Goal: Obtain resource: Obtain resource

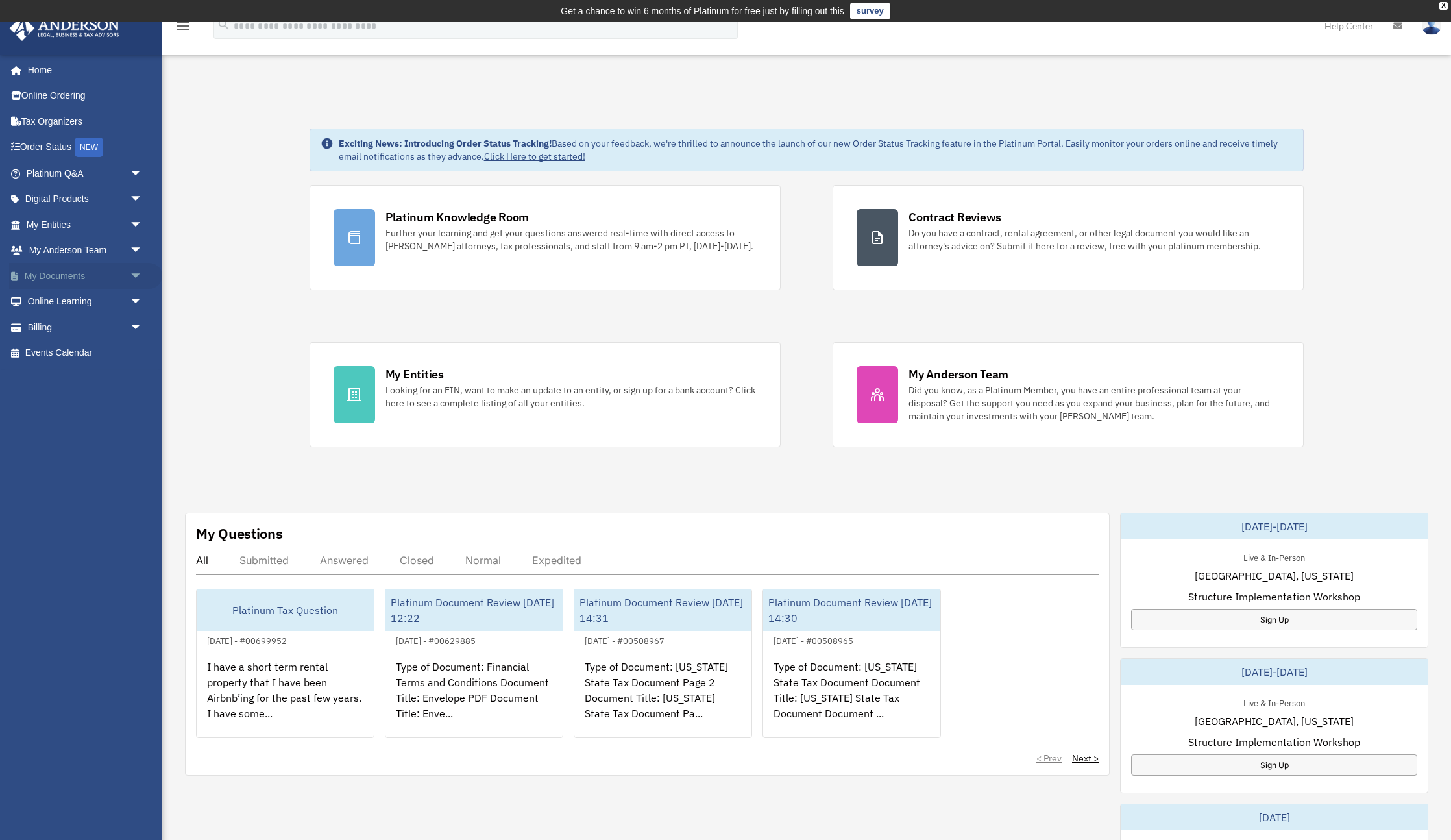
click at [63, 274] on link "My Documents arrow_drop_down" at bounding box center [85, 276] width 153 height 26
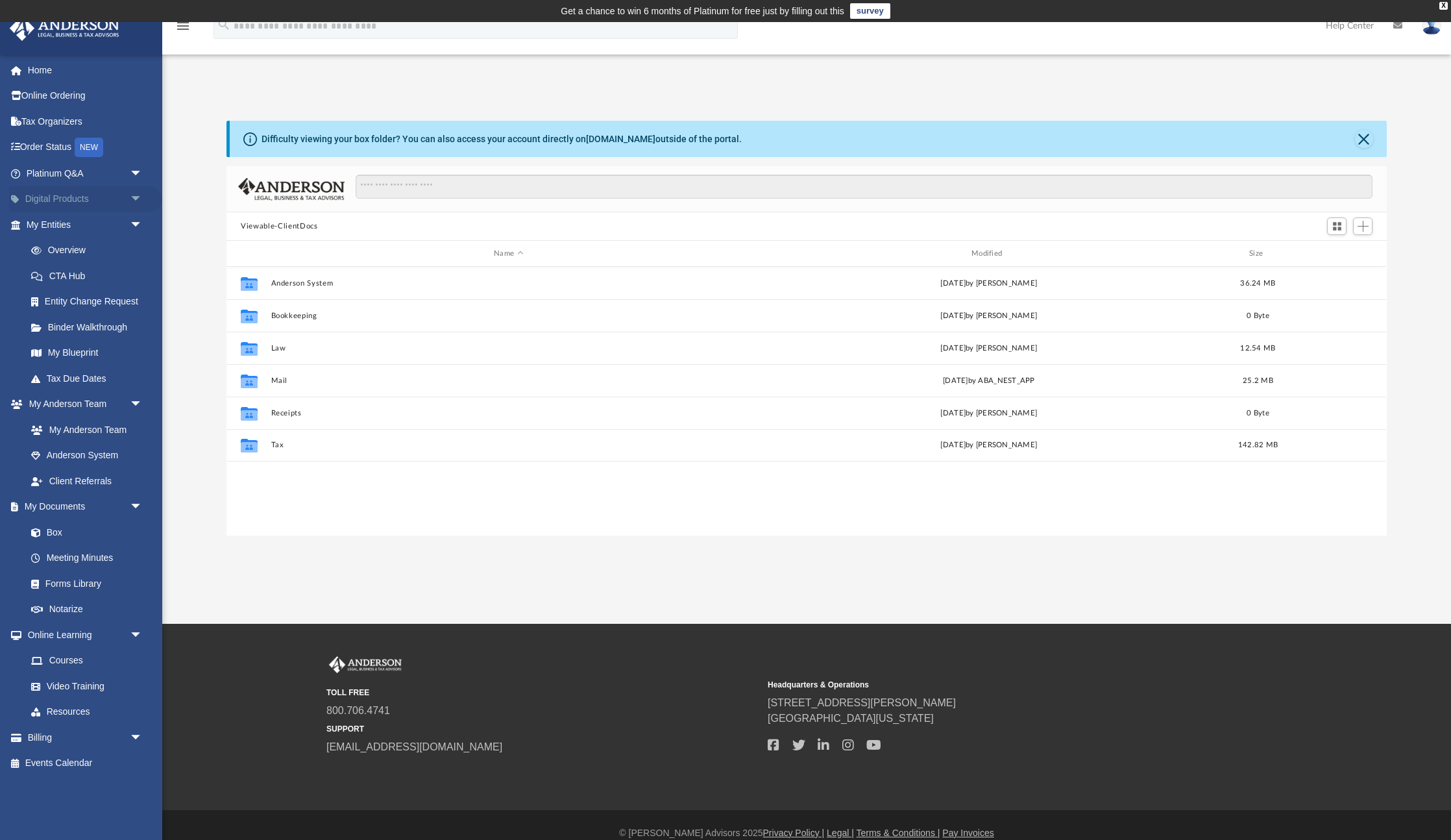
scroll to position [295, 1160]
click at [59, 529] on link "Box" at bounding box center [90, 532] width 144 height 26
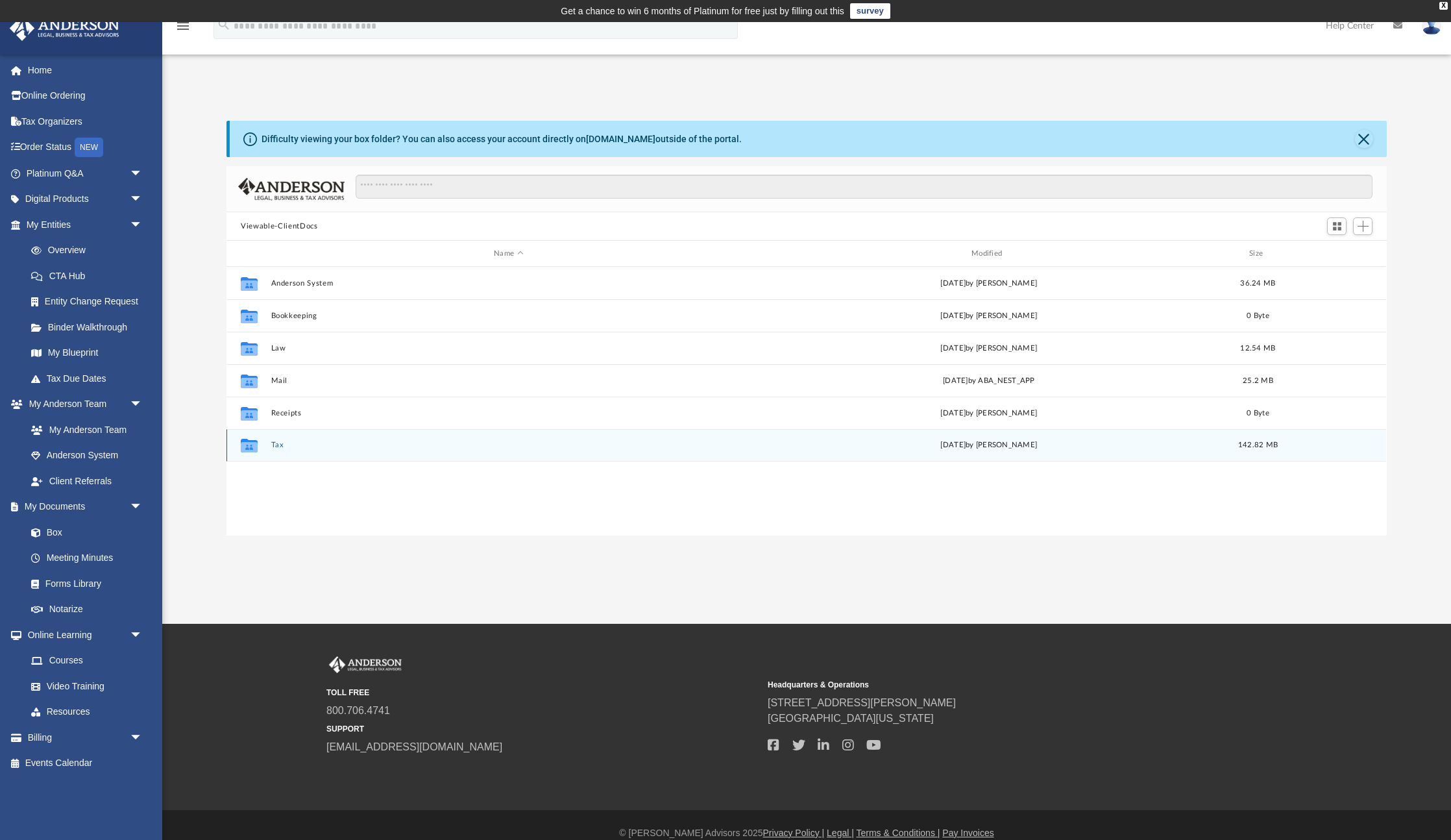
click at [282, 445] on button "Tax" at bounding box center [508, 445] width 475 height 9
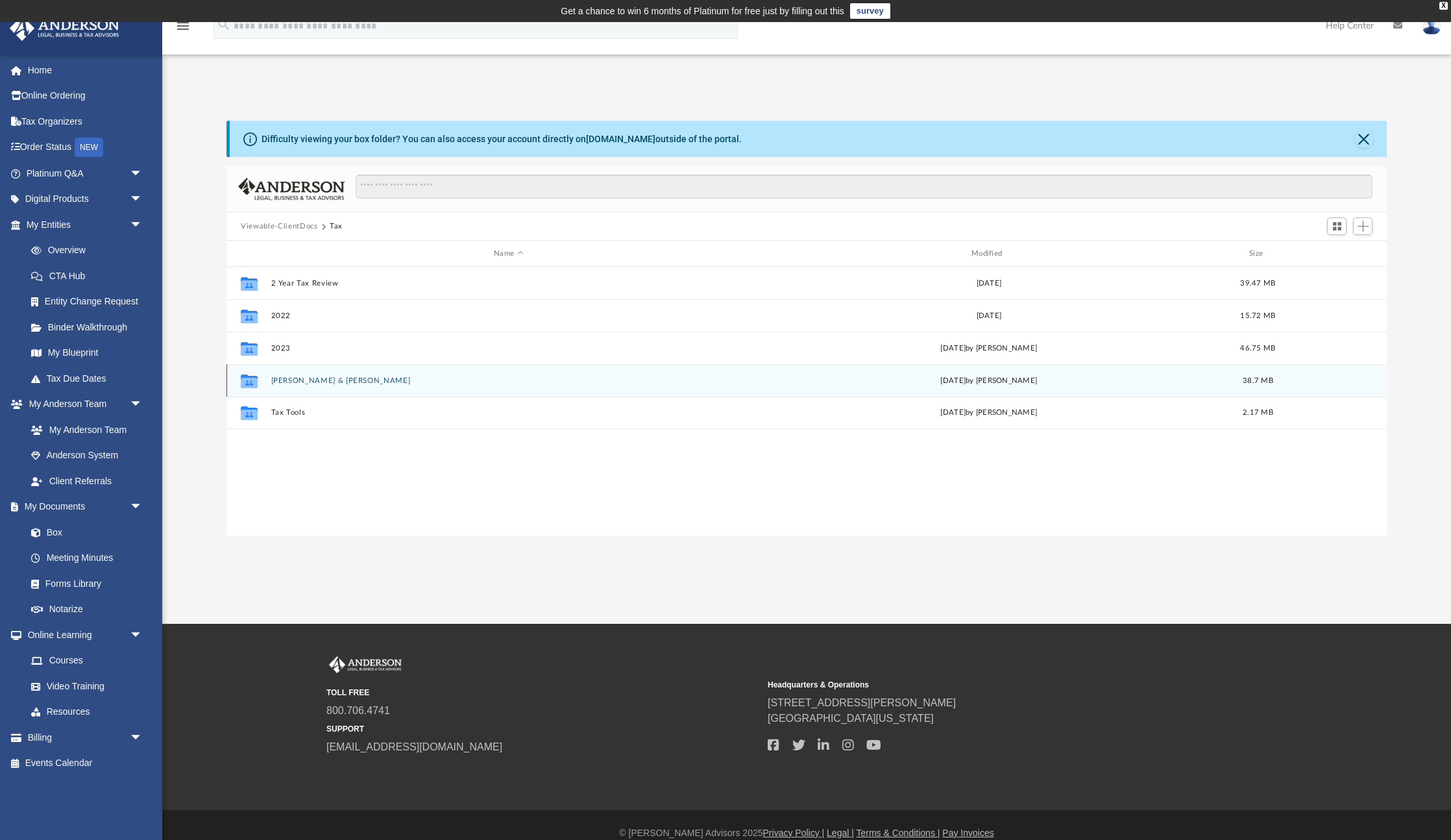
click at [324, 383] on button "[PERSON_NAME] & [PERSON_NAME]" at bounding box center [508, 381] width 475 height 9
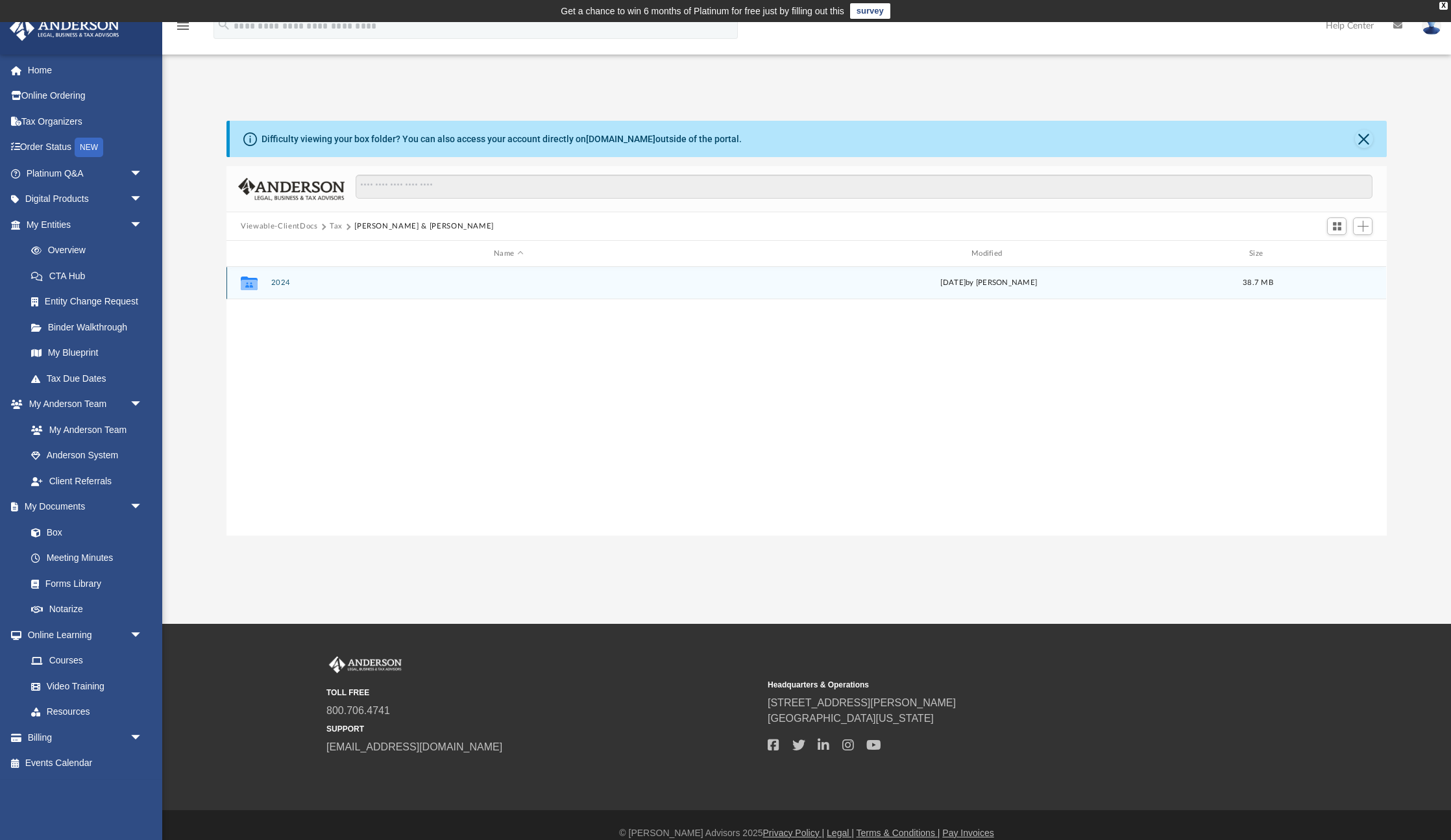
click at [265, 279] on div "Collaborated Folder 2024 [DATE] by [PERSON_NAME] 38.7 MB" at bounding box center [806, 283] width 1159 height 32
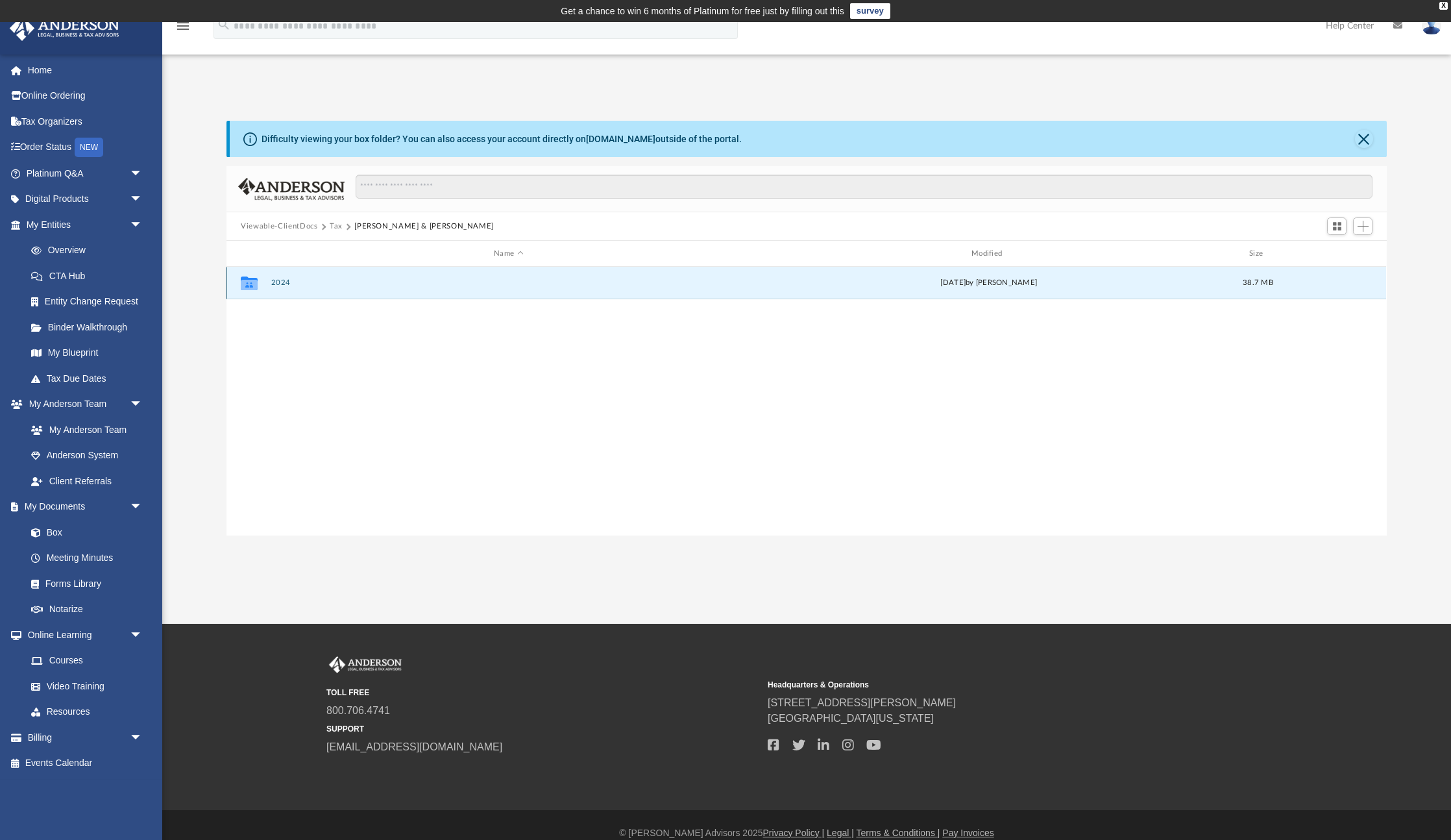
click at [250, 279] on icon "grid" at bounding box center [249, 283] width 17 height 14
click at [279, 282] on button "2024" at bounding box center [508, 283] width 475 height 9
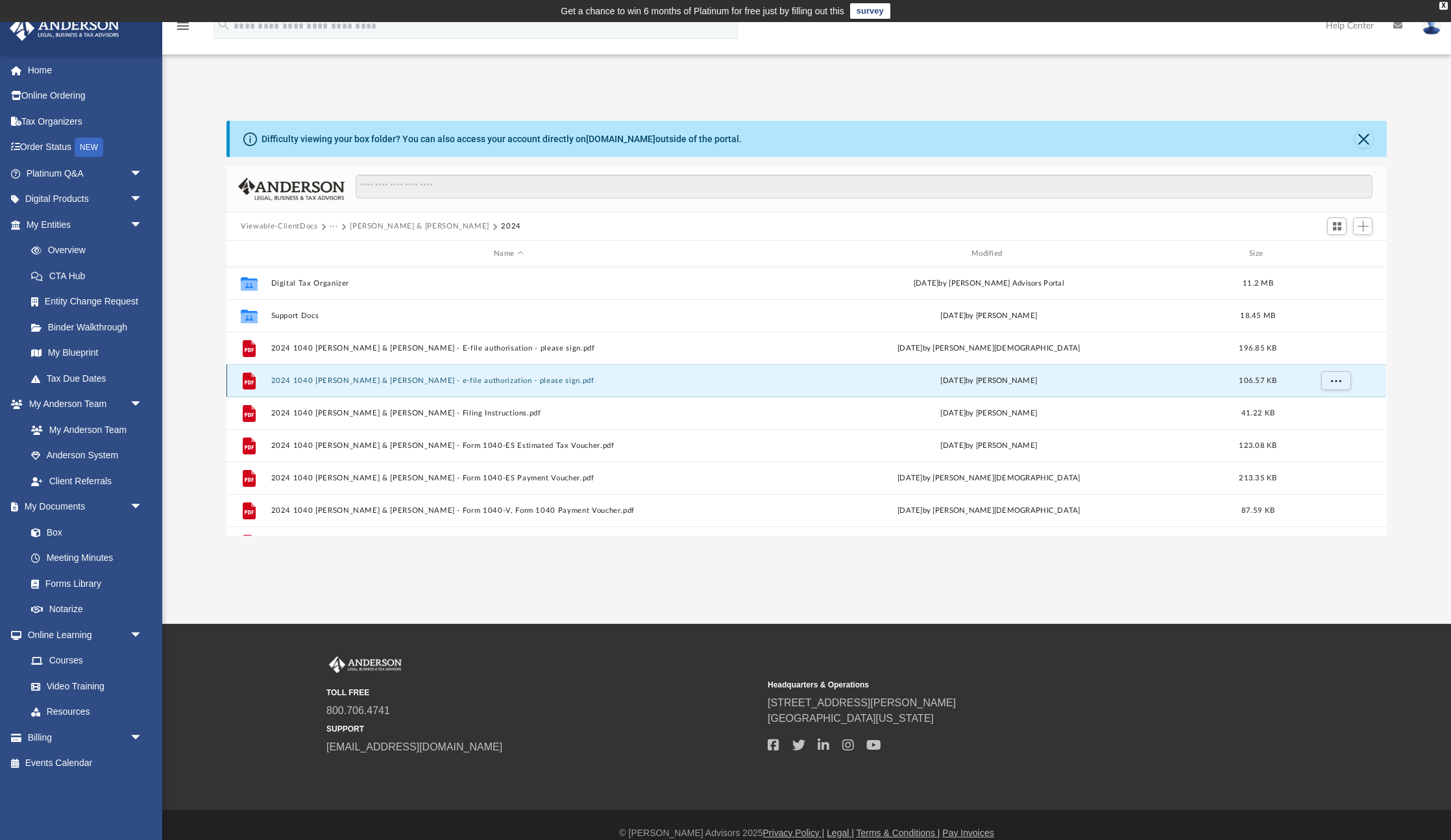
click at [451, 382] on button "2024 1040 [PERSON_NAME] & [PERSON_NAME] - e-file authorization - please sign.pdf" at bounding box center [508, 381] width 475 height 9
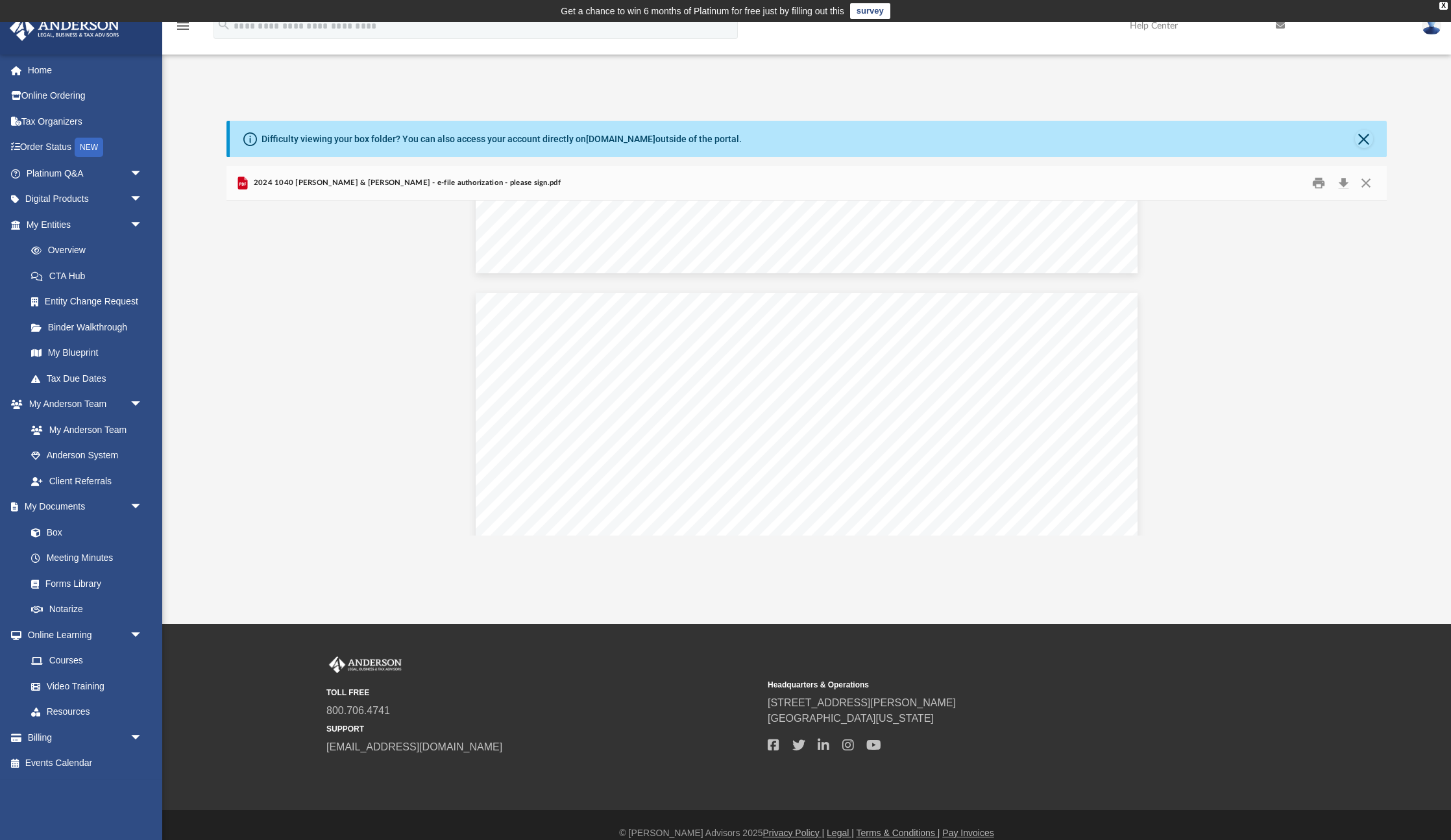
scroll to position [793, 0]
click at [1361, 141] on button "Close" at bounding box center [1364, 139] width 18 height 18
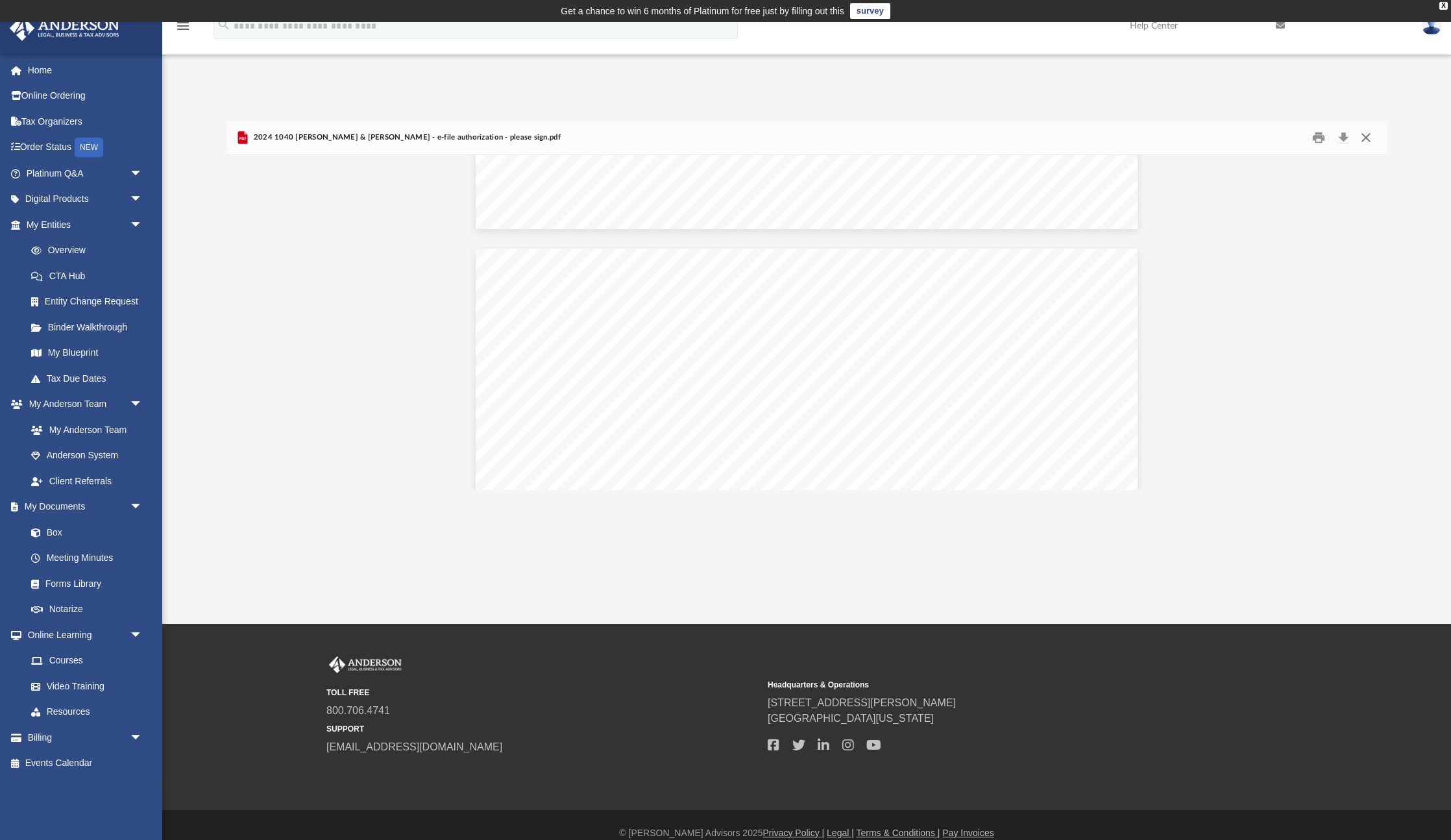
click at [1361, 141] on button "Close" at bounding box center [1366, 138] width 23 height 20
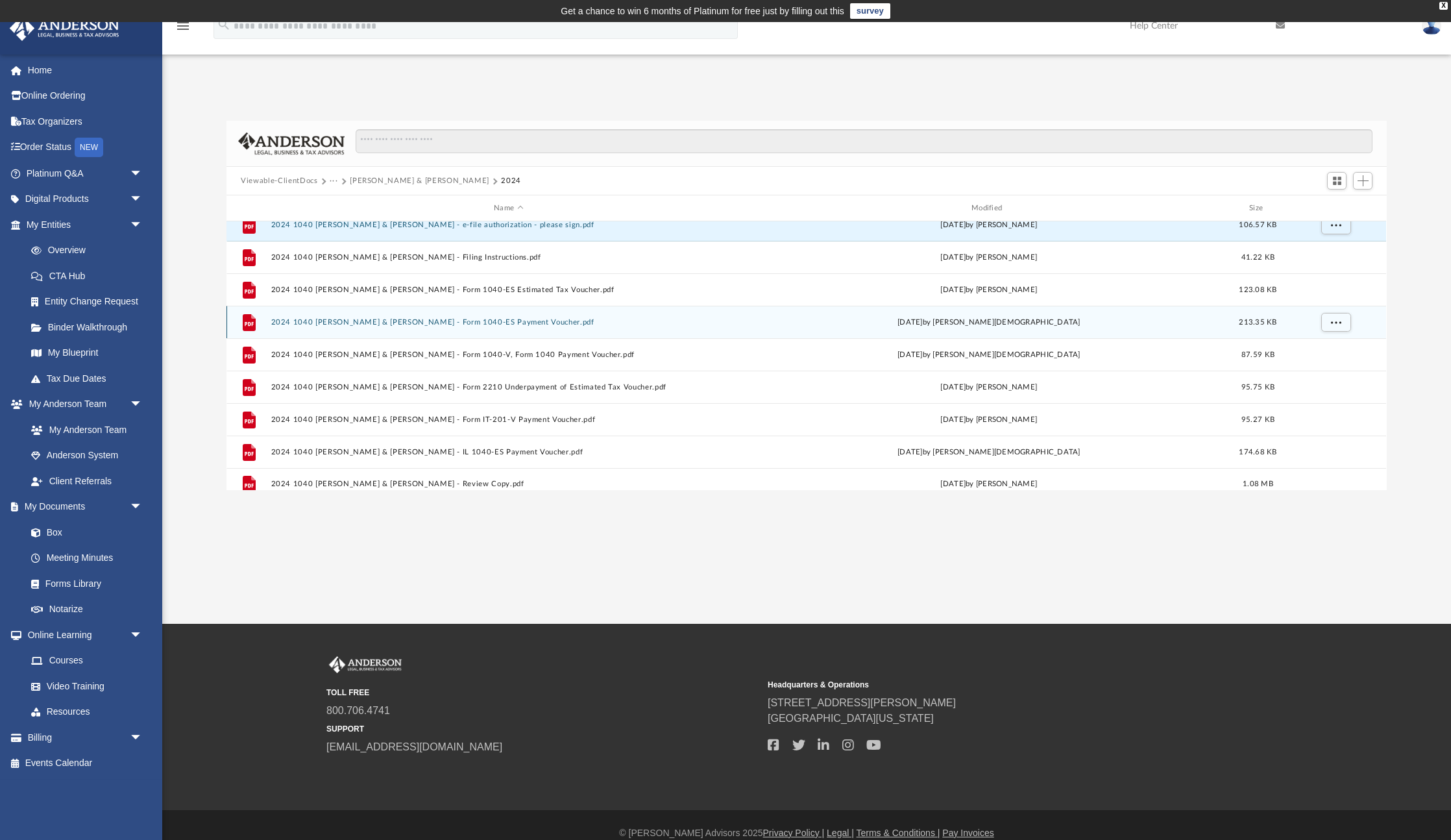
scroll to position [121, 0]
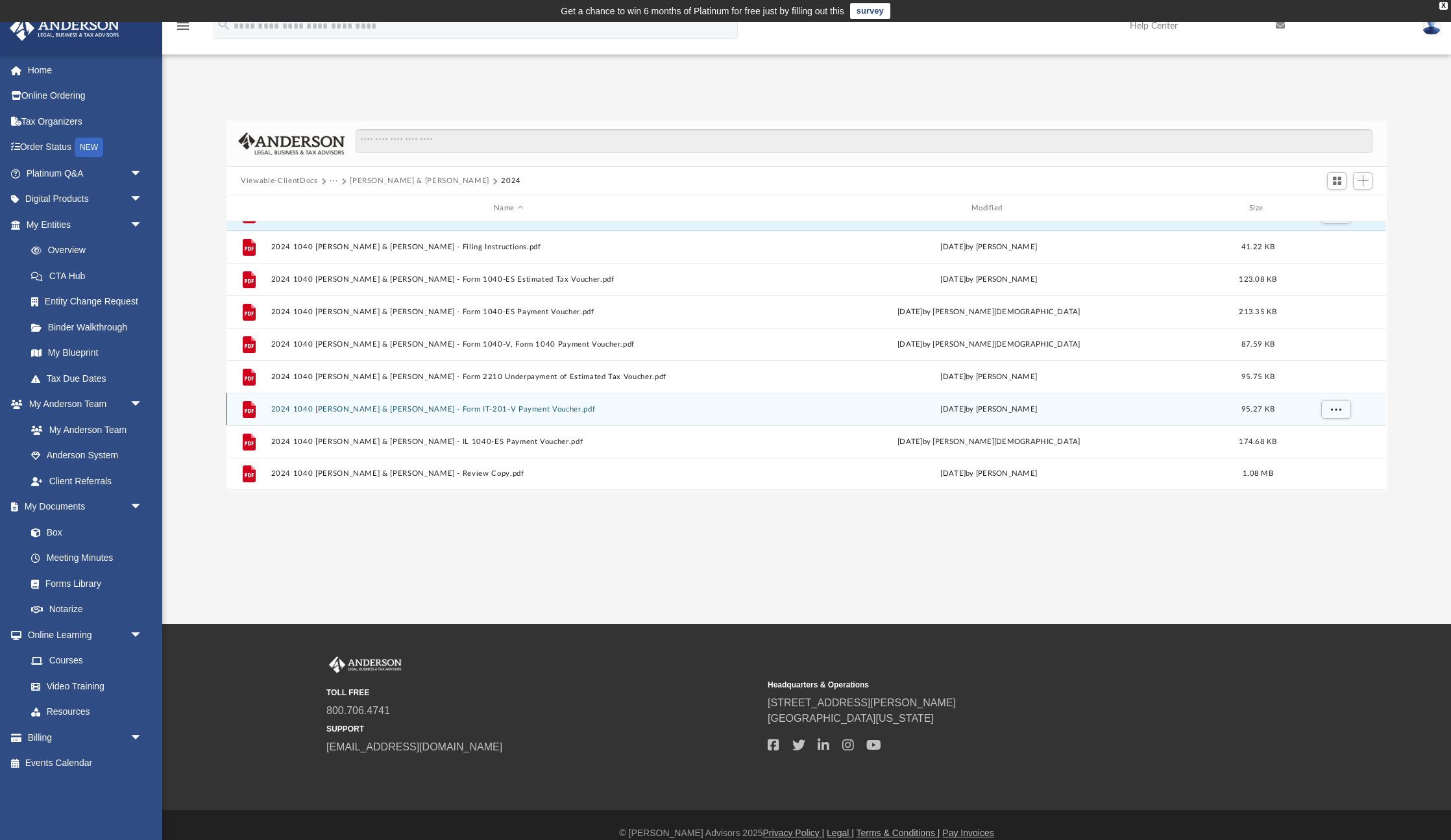
click at [532, 412] on button "2024 1040 [PERSON_NAME] & [PERSON_NAME] - Form IT-201-V Payment Voucher.pdf" at bounding box center [508, 409] width 475 height 9
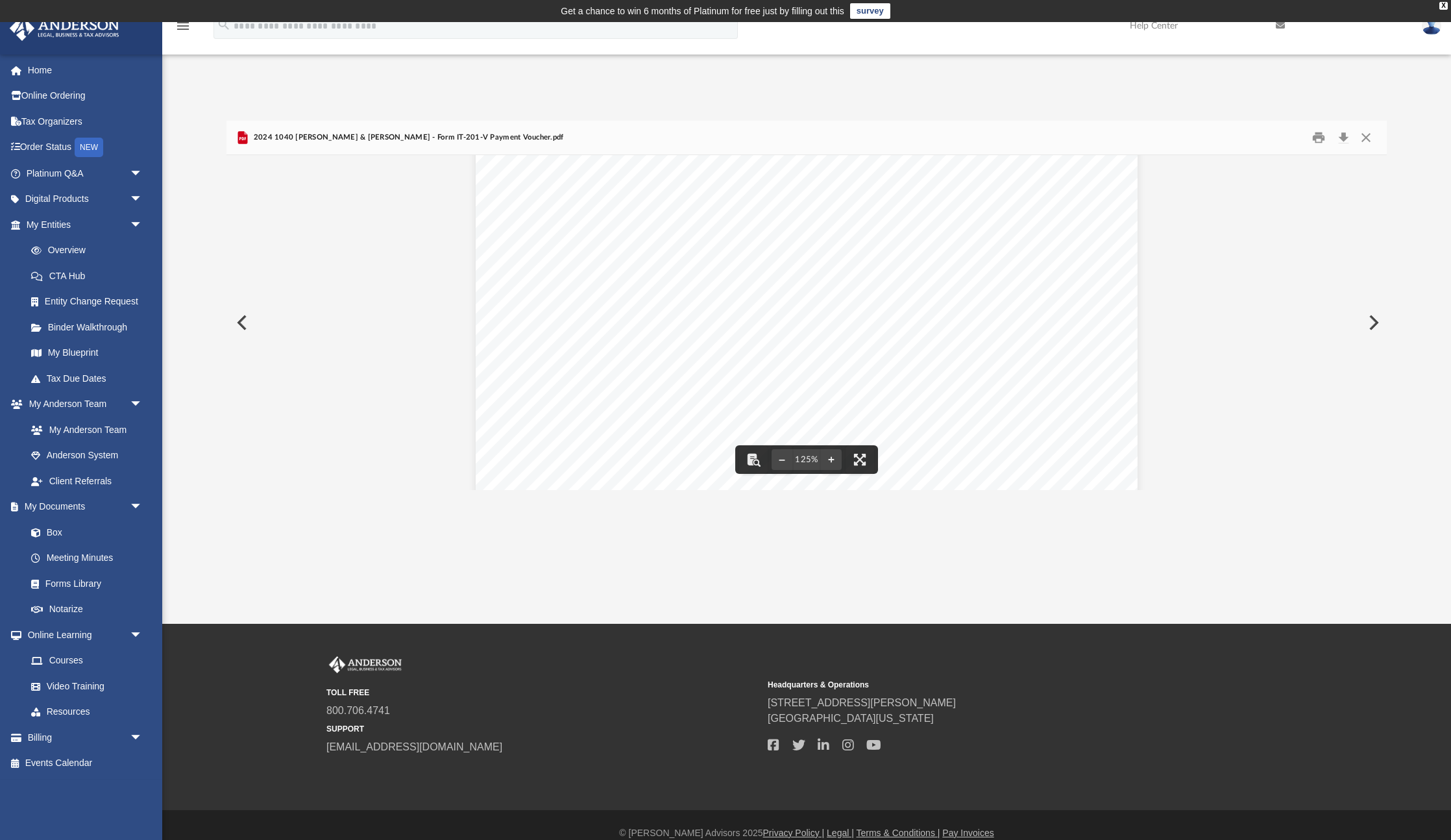
scroll to position [0, 0]
click at [1370, 137] on button "Close" at bounding box center [1366, 138] width 23 height 20
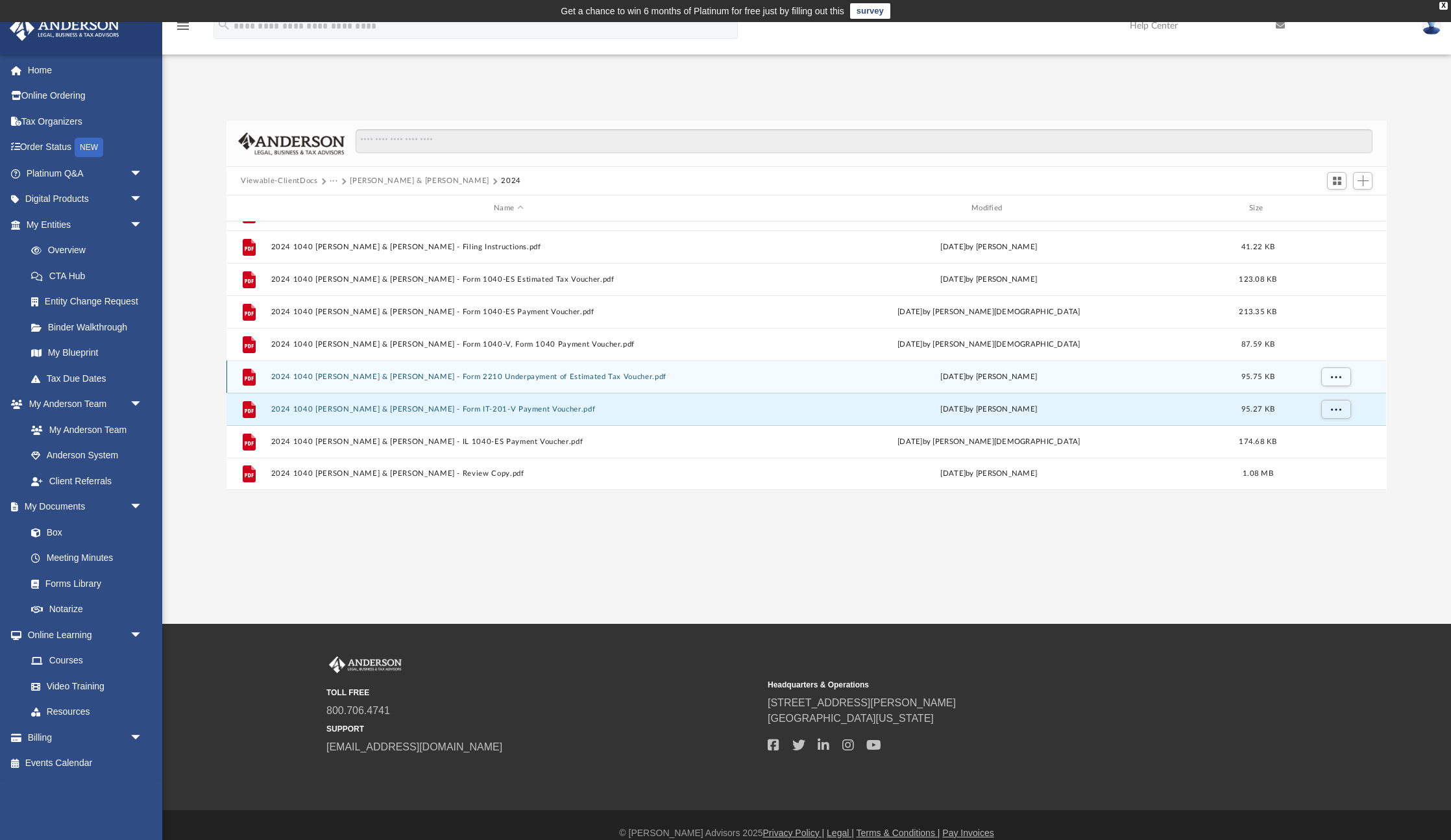
click at [607, 378] on button "2024 1040 [PERSON_NAME] & [PERSON_NAME] - Form 2210 Underpayment of Estimated T…" at bounding box center [508, 377] width 475 height 9
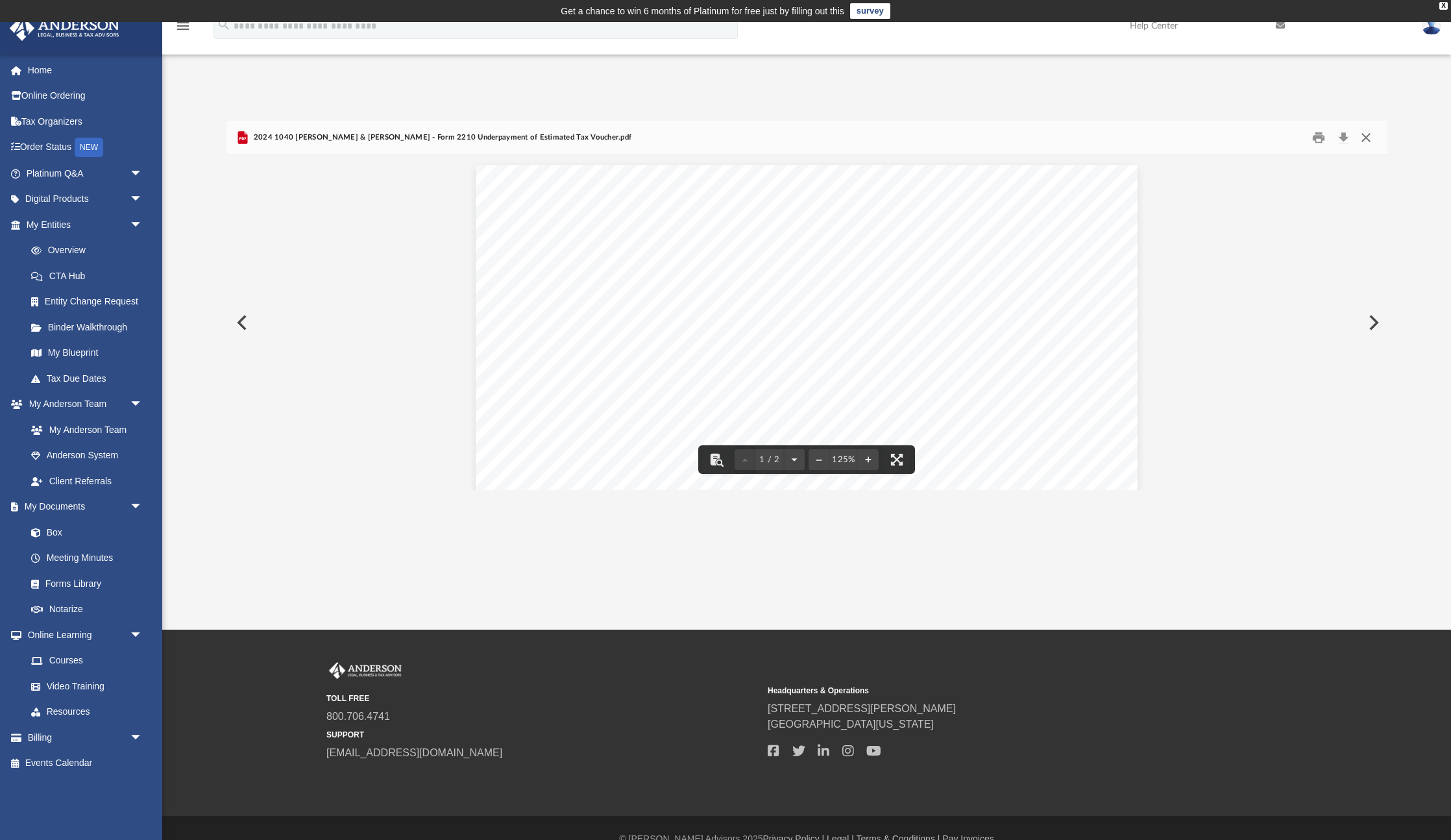
click at [1362, 137] on button "Close" at bounding box center [1366, 138] width 23 height 20
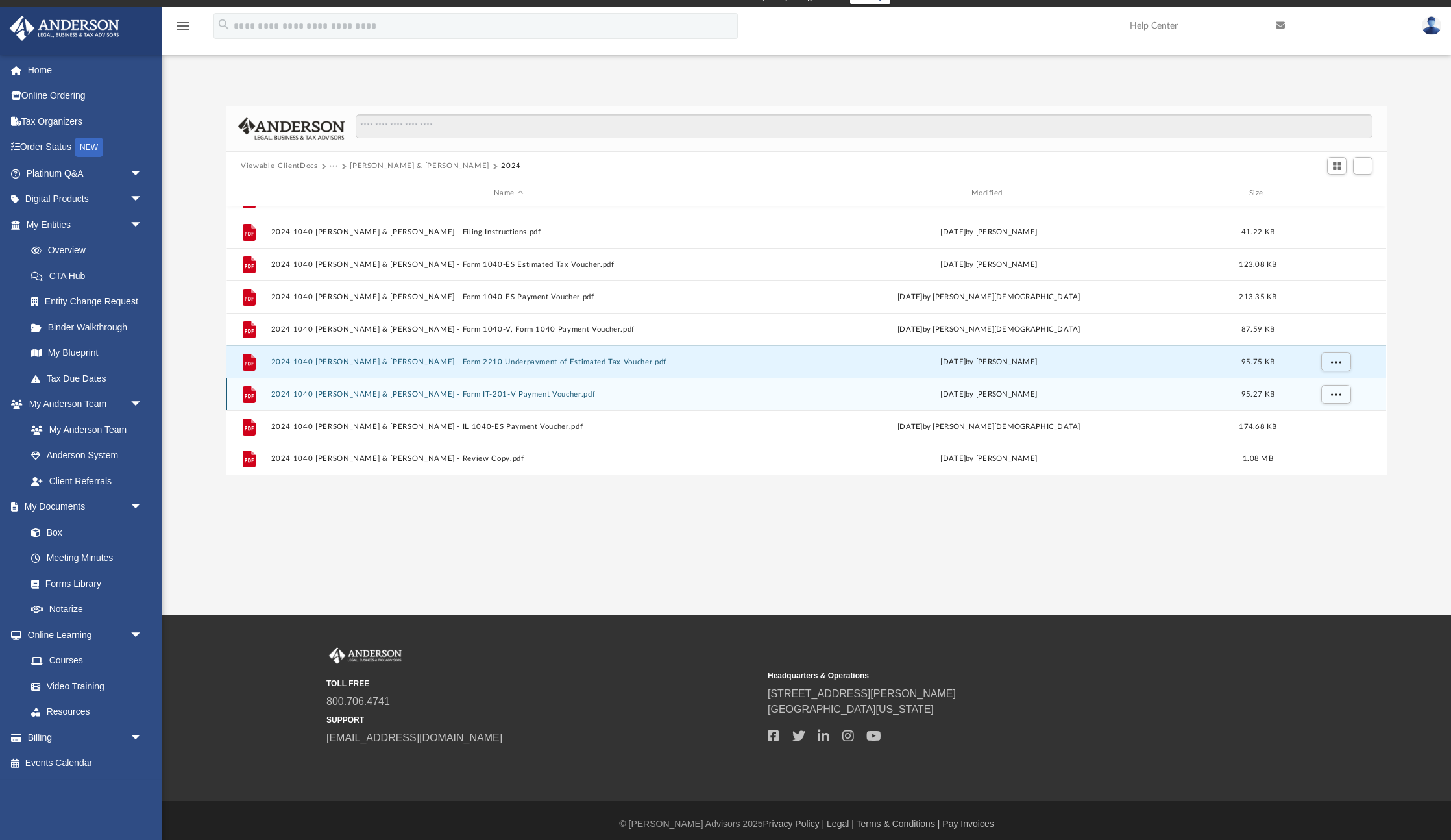
scroll to position [22, 0]
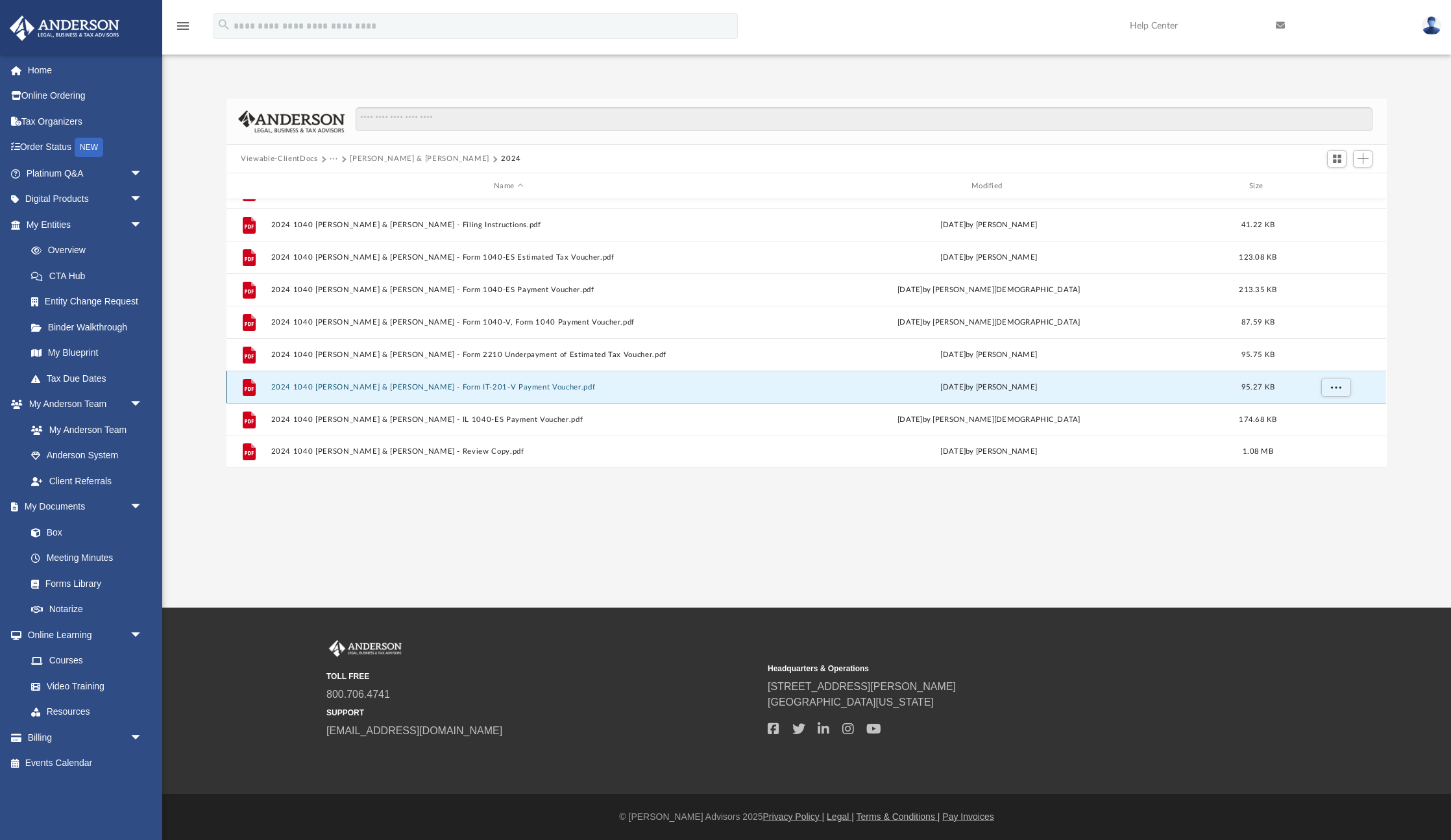
click at [548, 386] on button "2024 1040 [PERSON_NAME] & [PERSON_NAME] - Form IT-201-V Payment Voucher.pdf" at bounding box center [508, 387] width 475 height 9
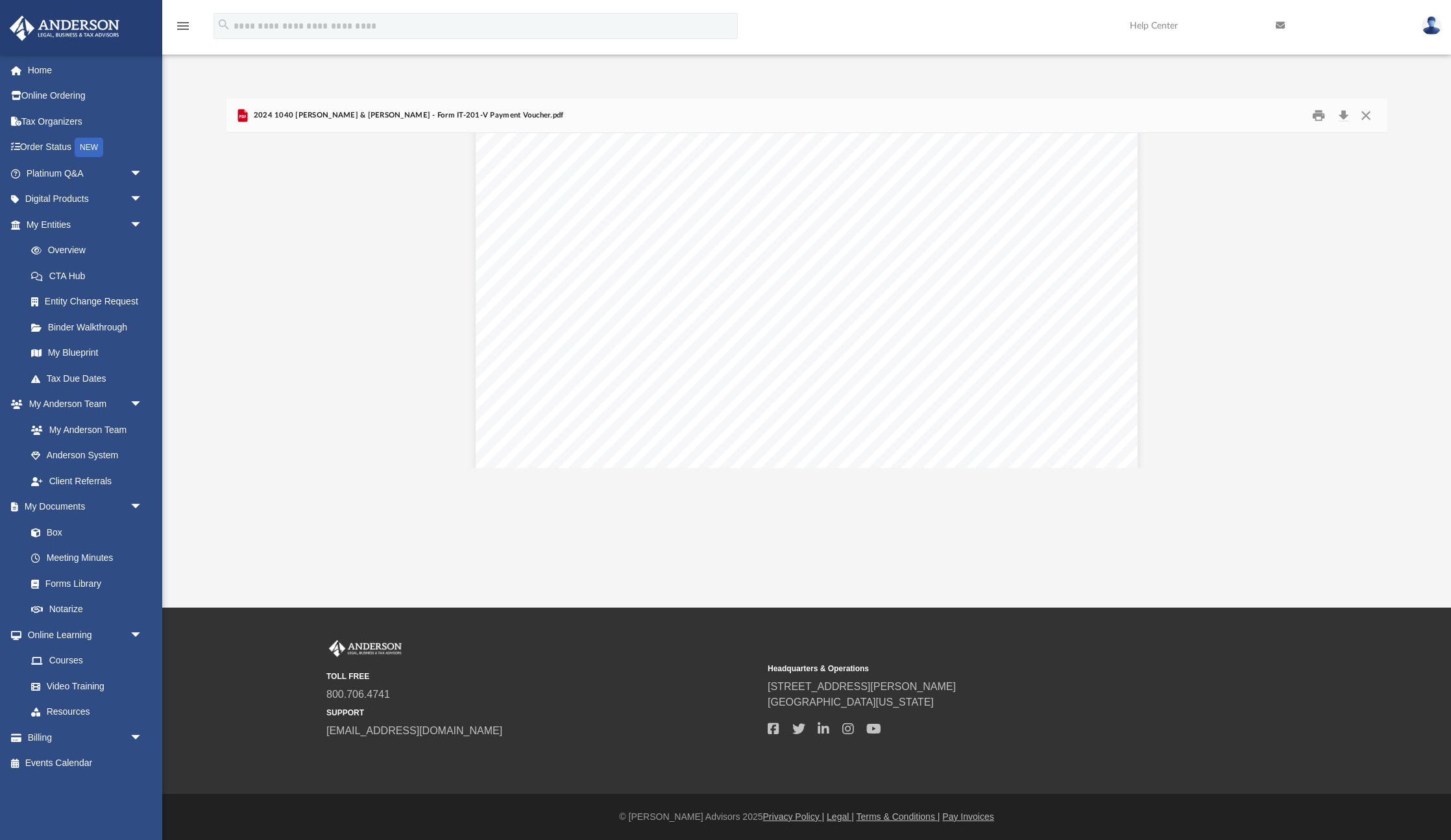
scroll to position [541, 0]
click at [1368, 117] on button "Close" at bounding box center [1366, 116] width 23 height 20
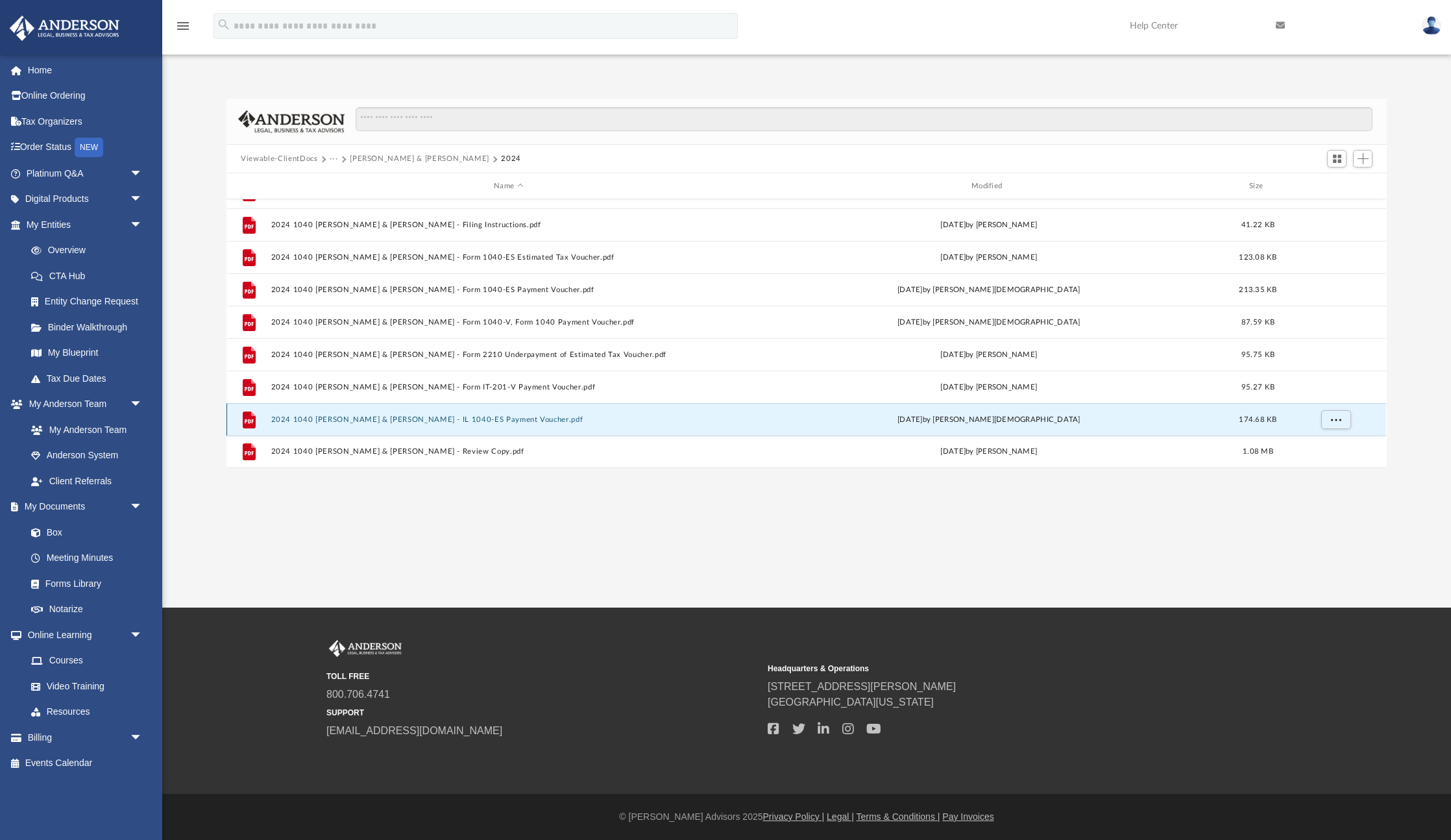
click at [551, 419] on button "2024 1040 [PERSON_NAME] & [PERSON_NAME] - IL 1040-ES Payment Voucher.pdf" at bounding box center [508, 420] width 475 height 9
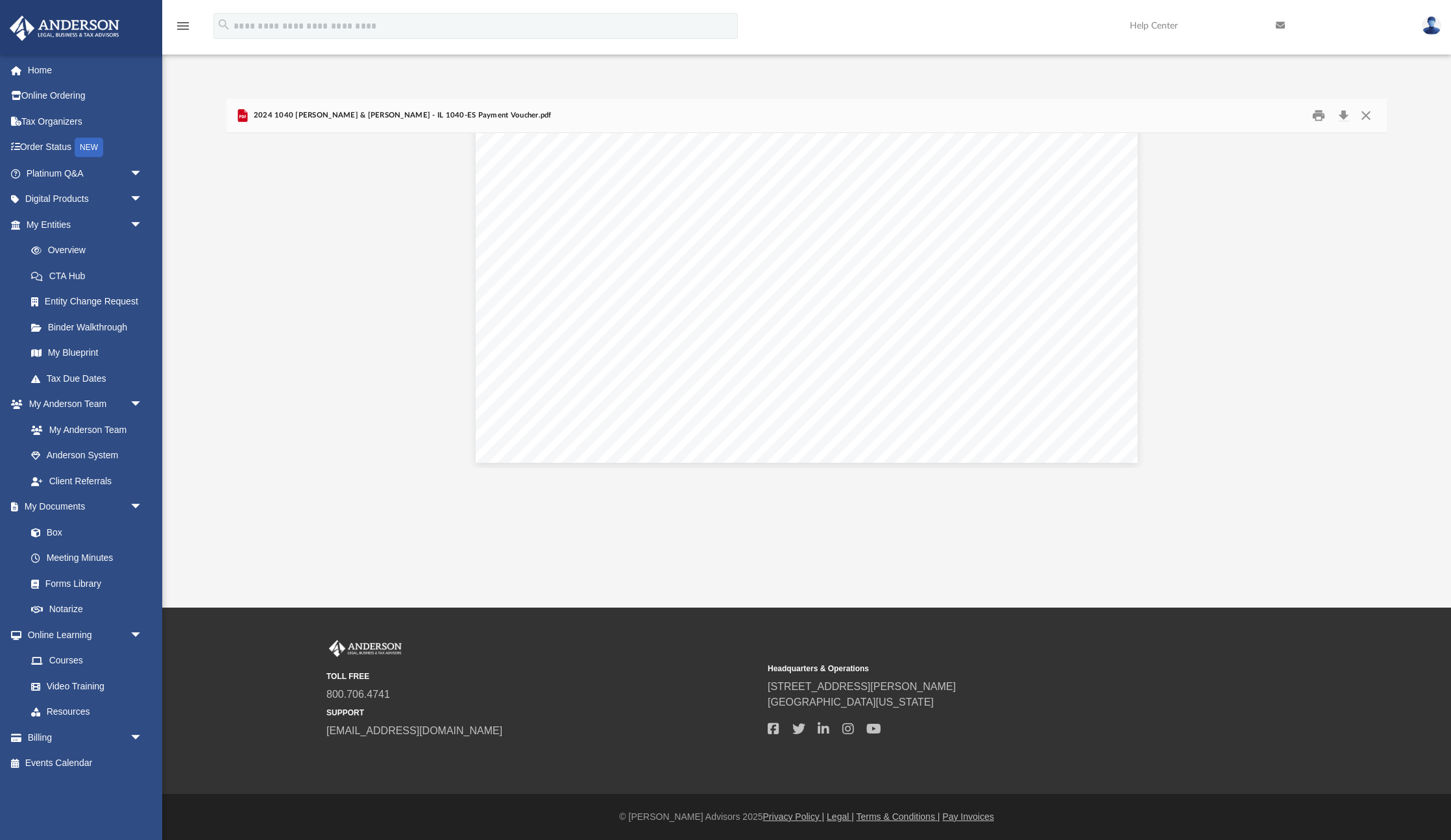
scroll to position [4045, 0]
click at [1365, 114] on button "Close" at bounding box center [1366, 116] width 23 height 20
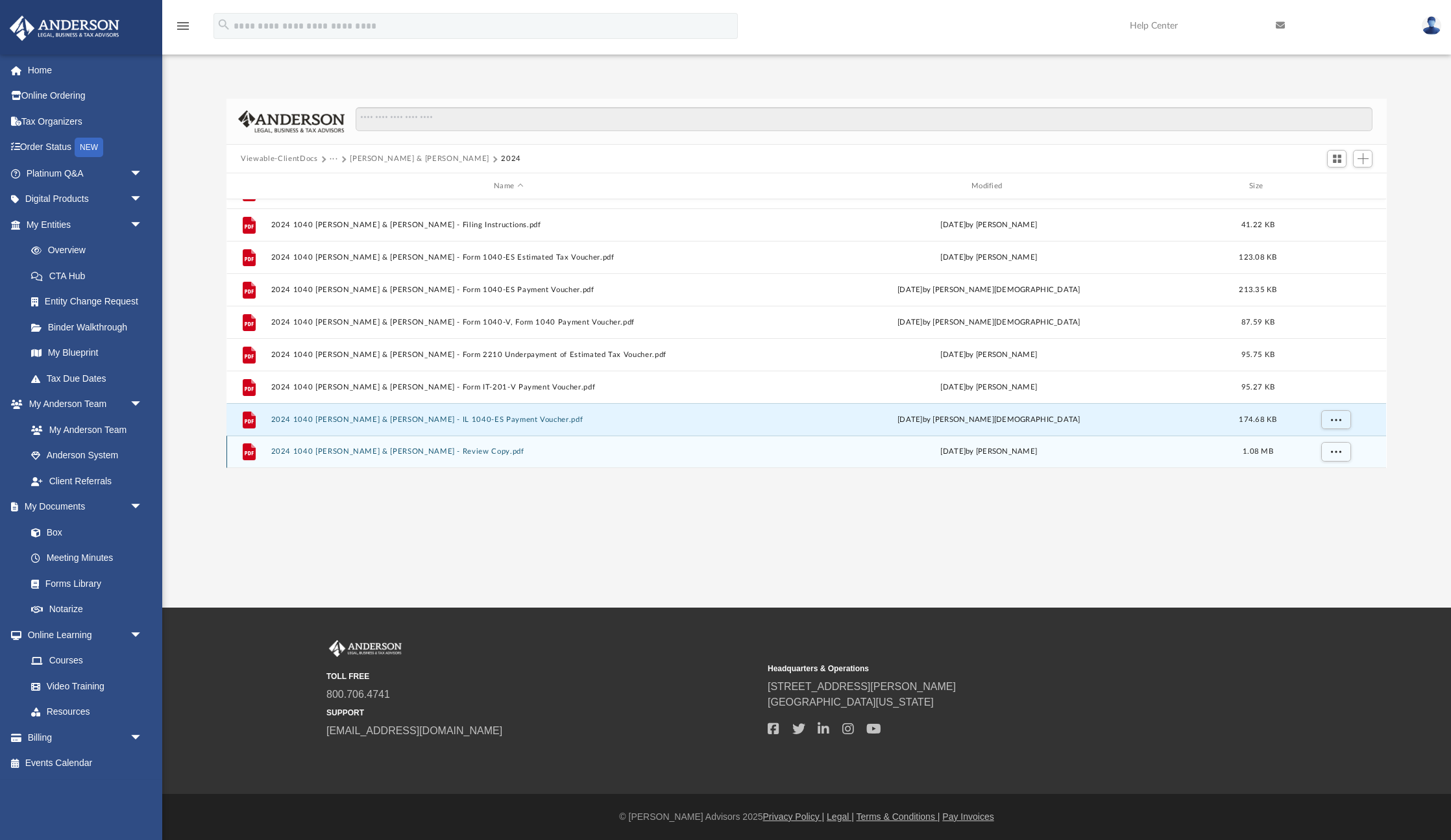
click at [476, 455] on button "2024 1040 [PERSON_NAME] & [PERSON_NAME] - Review Copy.pdf" at bounding box center [508, 451] width 475 height 9
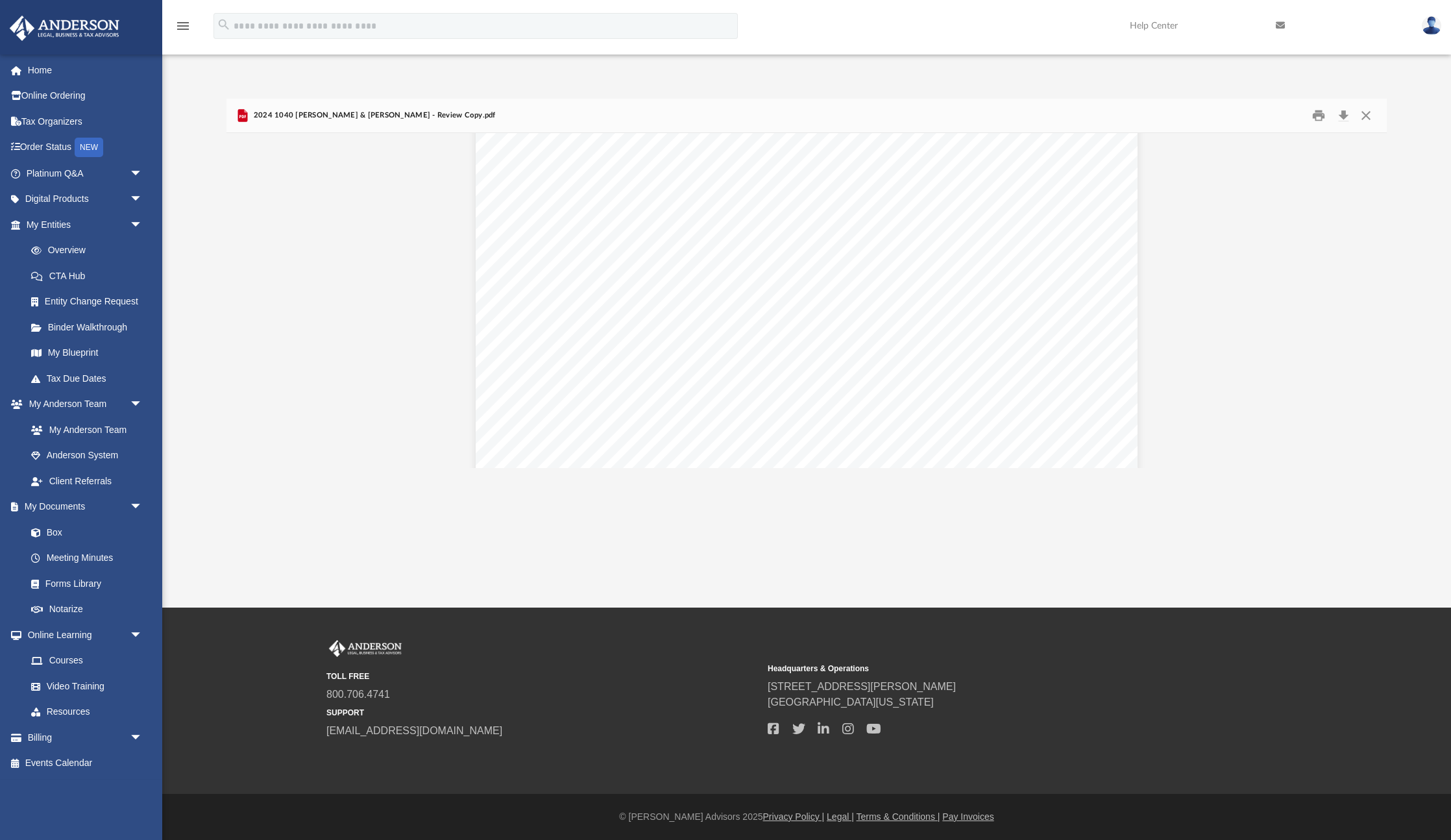
scroll to position [66430, 0]
click at [1023, 292] on div "419052 [DATE] Column A Column B Column C Column D Column E Current year distrib…" at bounding box center [806, 524] width 662 height 857
click at [1366, 118] on button "Close" at bounding box center [1366, 116] width 23 height 20
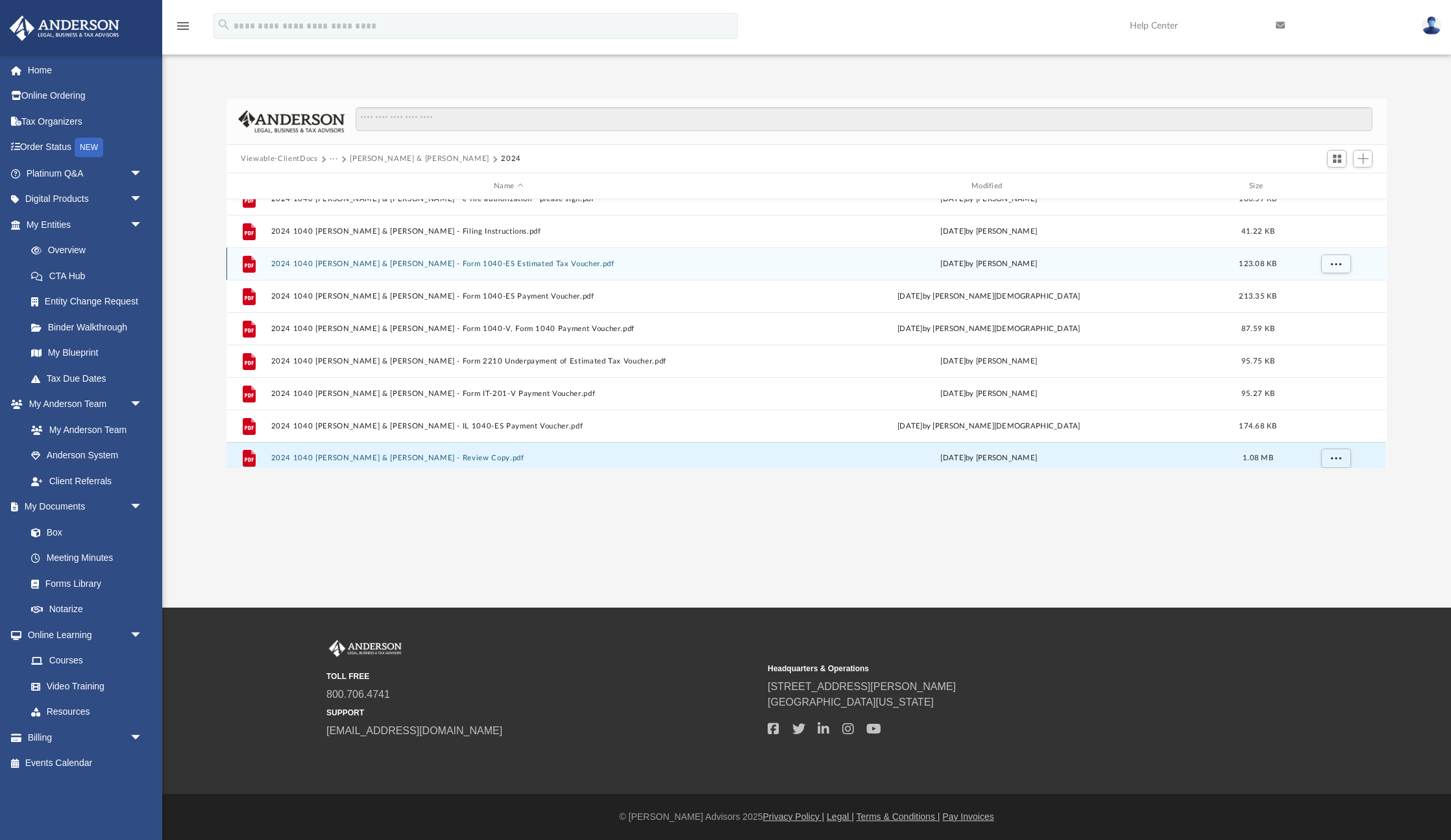
scroll to position [121, 0]
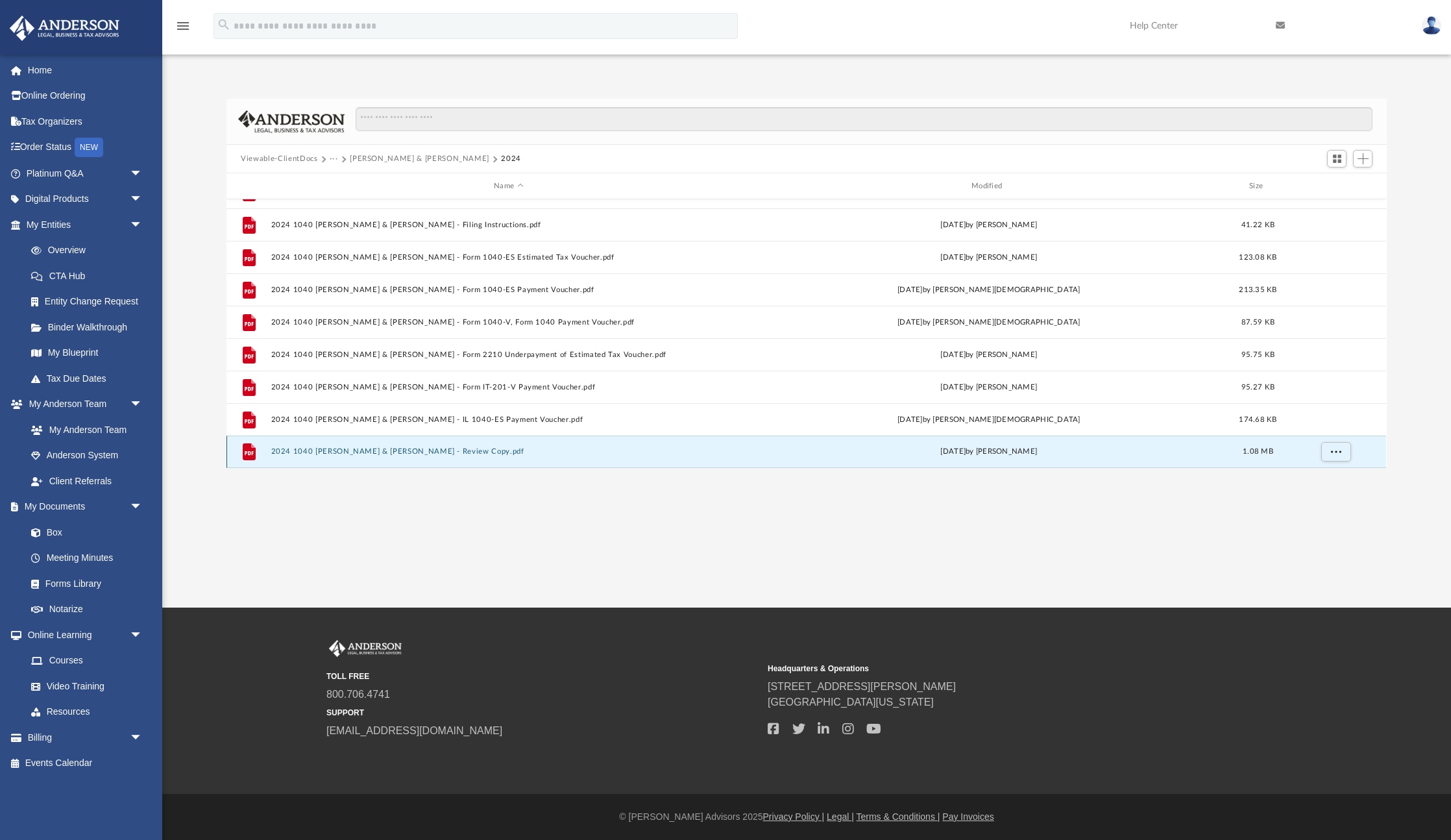
click at [472, 452] on button "2024 1040 [PERSON_NAME] & [PERSON_NAME] - Review Copy.pdf" at bounding box center [508, 451] width 475 height 9
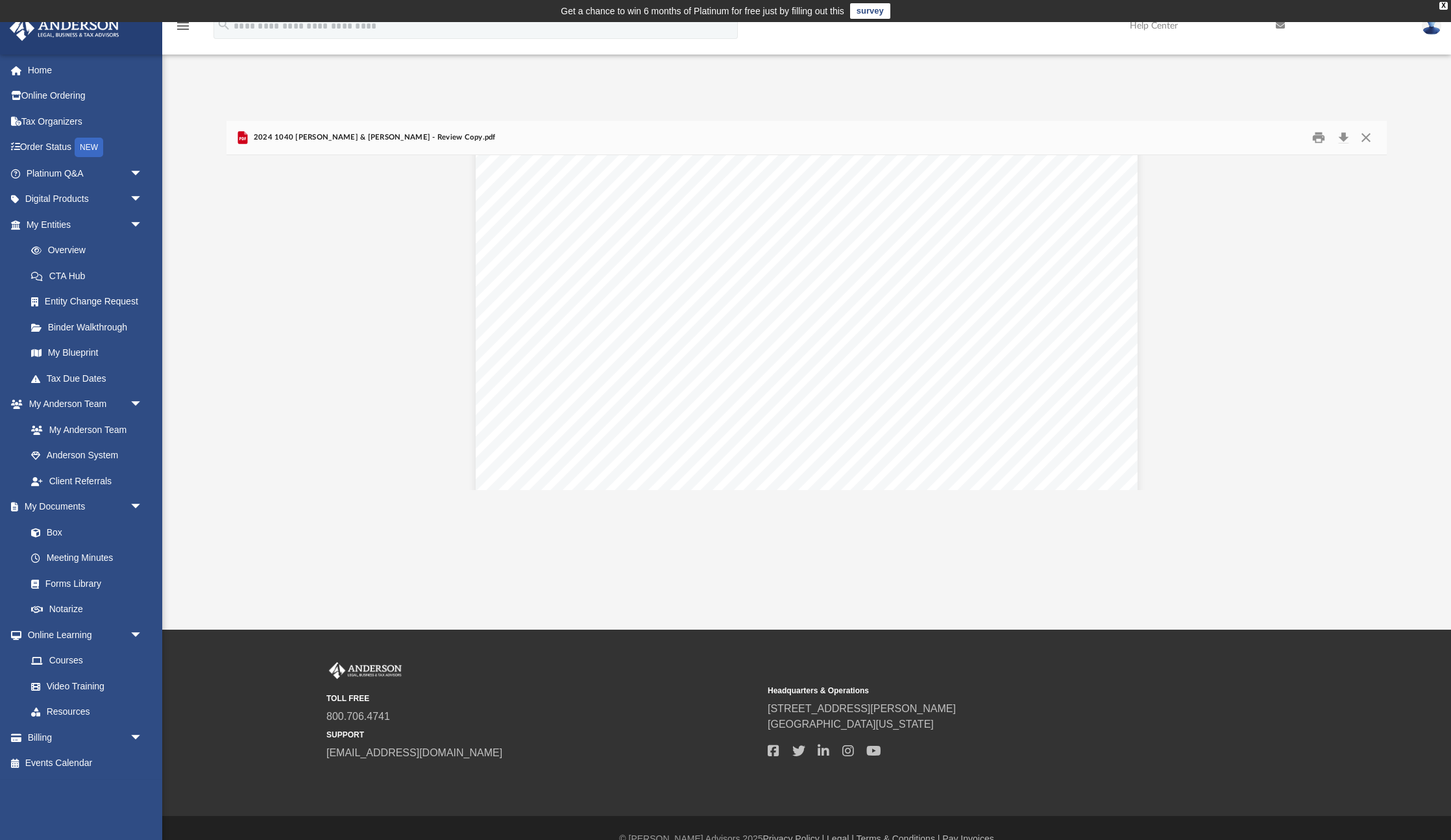
scroll to position [12120, 0]
